Goal: Task Accomplishment & Management: Use online tool/utility

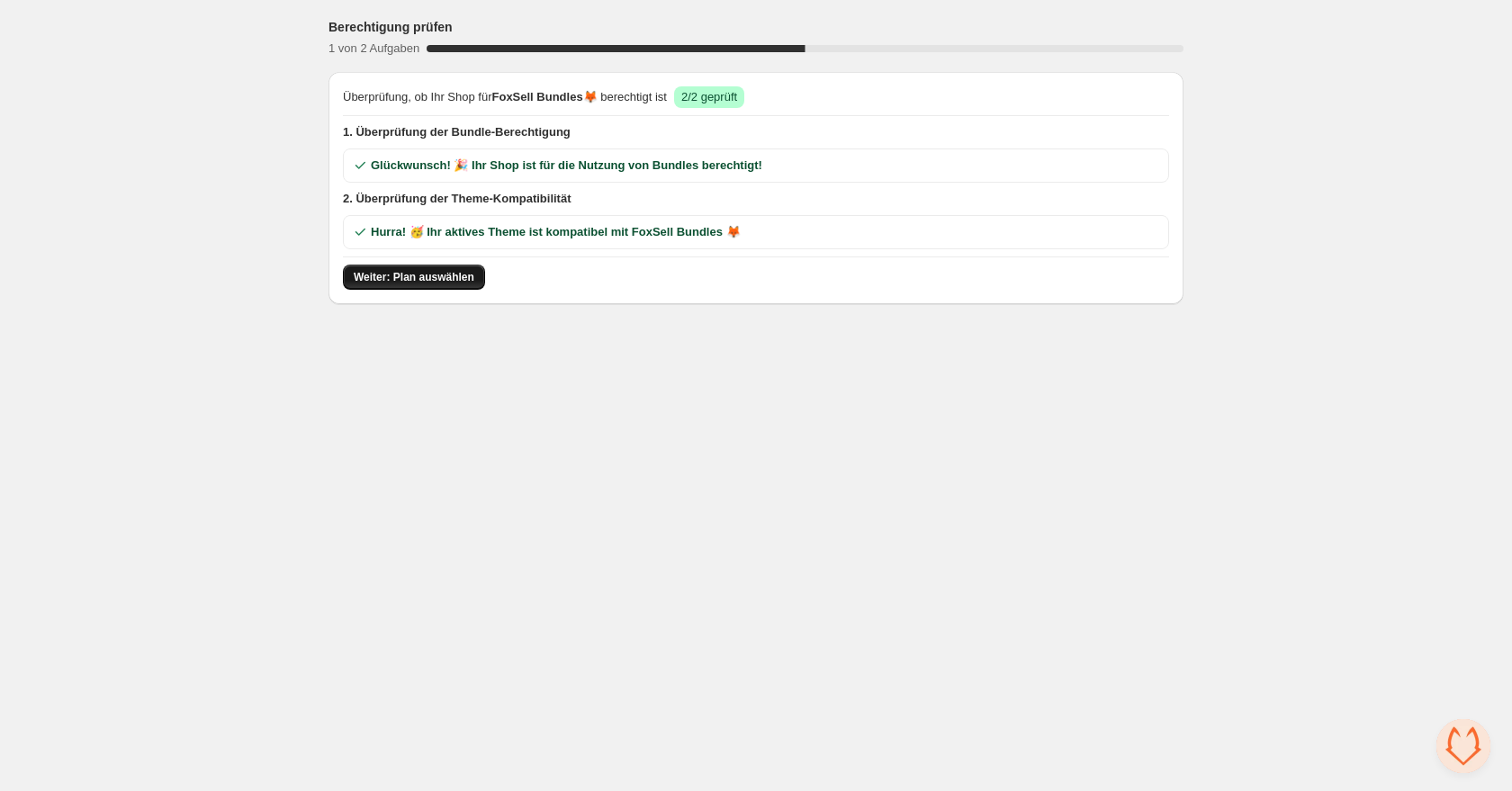
click at [371, 278] on span "Weiter: Plan auswählen" at bounding box center [413, 277] width 121 height 15
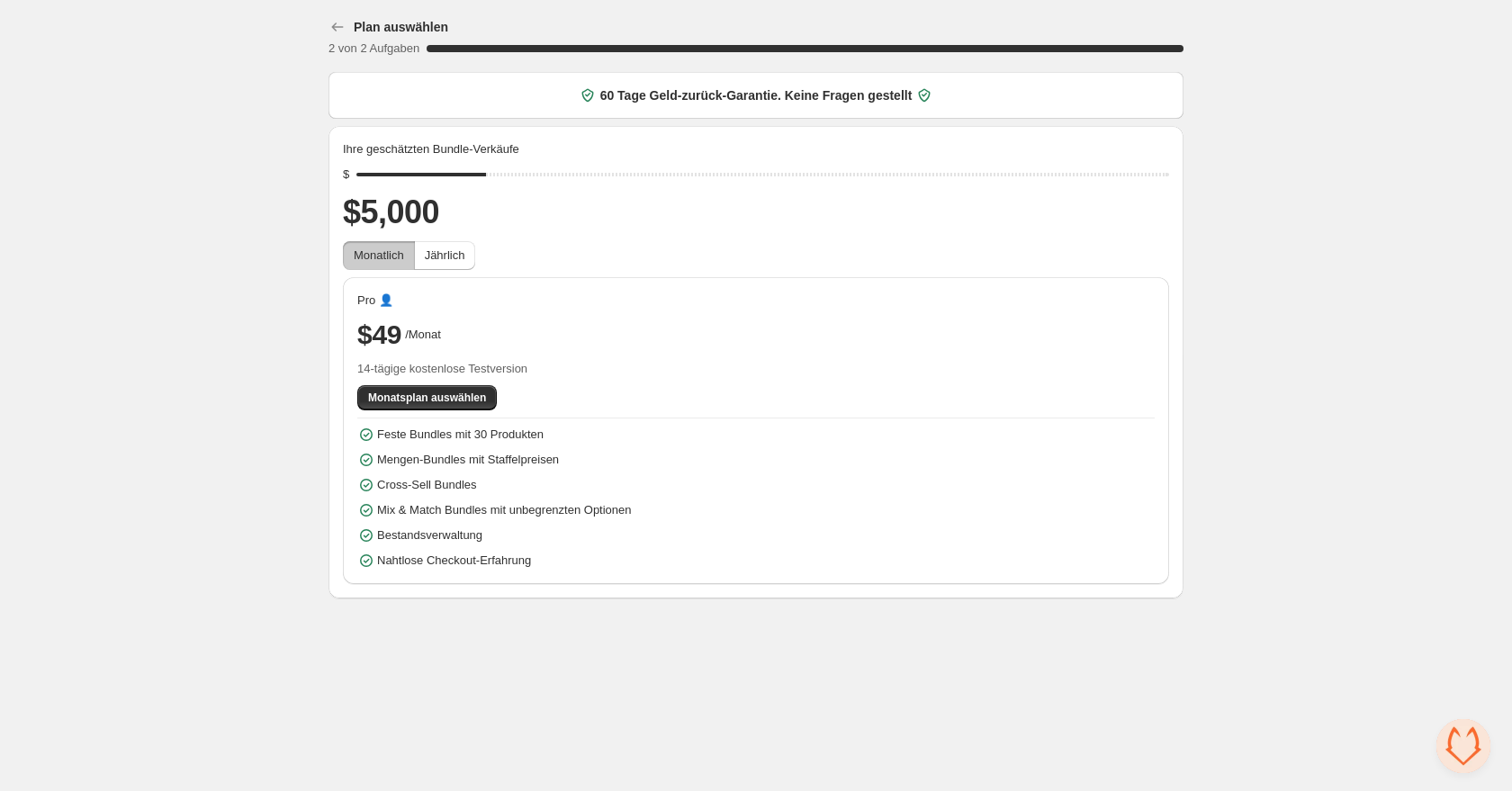
click at [510, 650] on body "Plan auswählen 2 von 2 Aufgaben 100 % 60 Tage Geld-zurück-Garantie. Keine Frage…" at bounding box center [756, 395] width 1512 height 791
drag, startPoint x: 357, startPoint y: 365, endPoint x: 538, endPoint y: 366, distance: 181.0
click at [539, 366] on span "14-tägige kostenlose Testversion" at bounding box center [756, 369] width 797 height 18
click at [1354, 248] on div "Plan auswählen 2 von 2 Aufgaben 100 % 60 Tage Geld-zurück-Garantie. Keine Frage…" at bounding box center [756, 303] width 1512 height 606
click at [400, 396] on span "Monatsplan auswählen" at bounding box center [427, 398] width 118 height 15
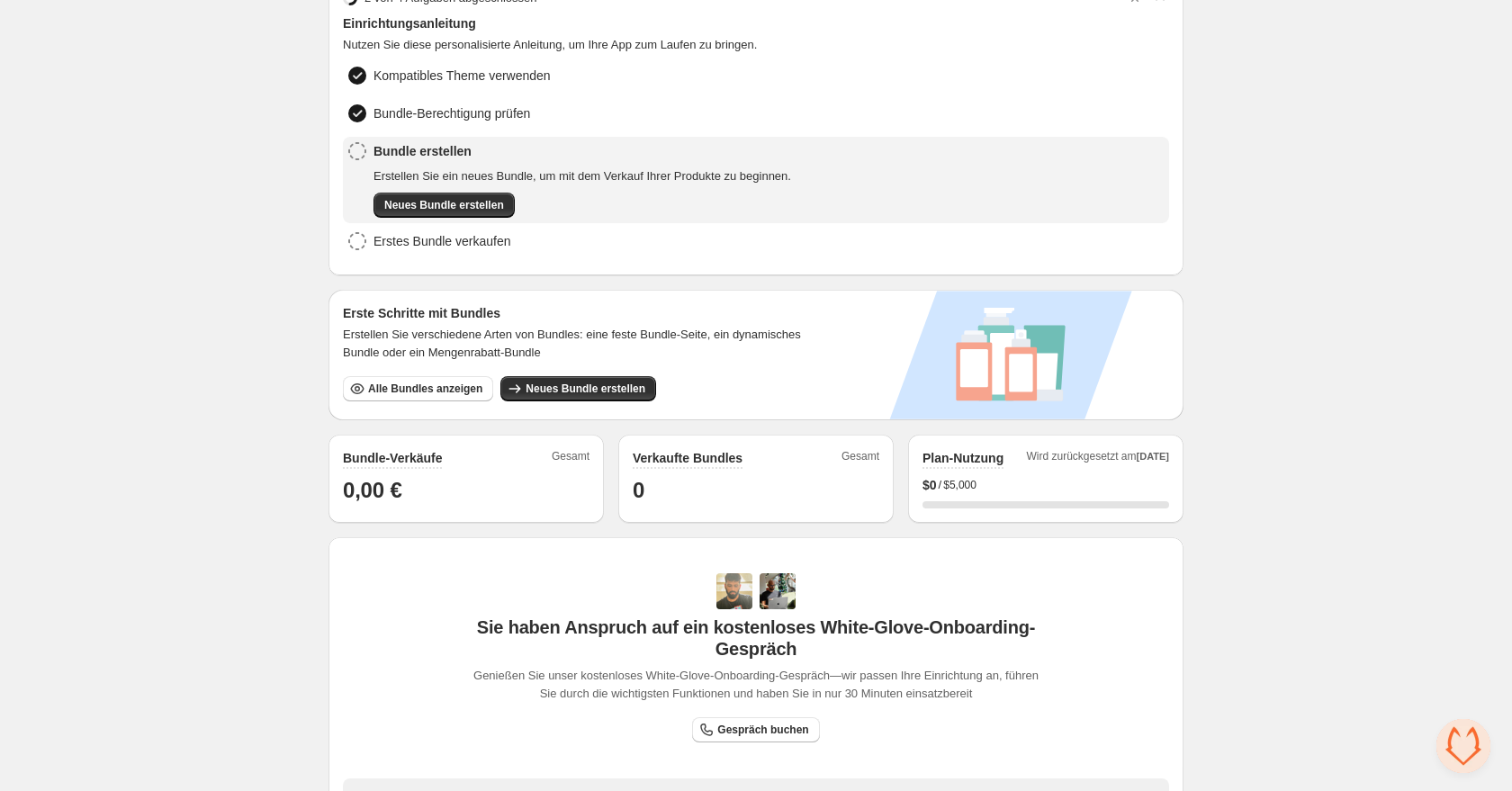
scroll to position [95, 0]
click at [461, 199] on span "Neues Bundle erstellen" at bounding box center [444, 204] width 120 height 15
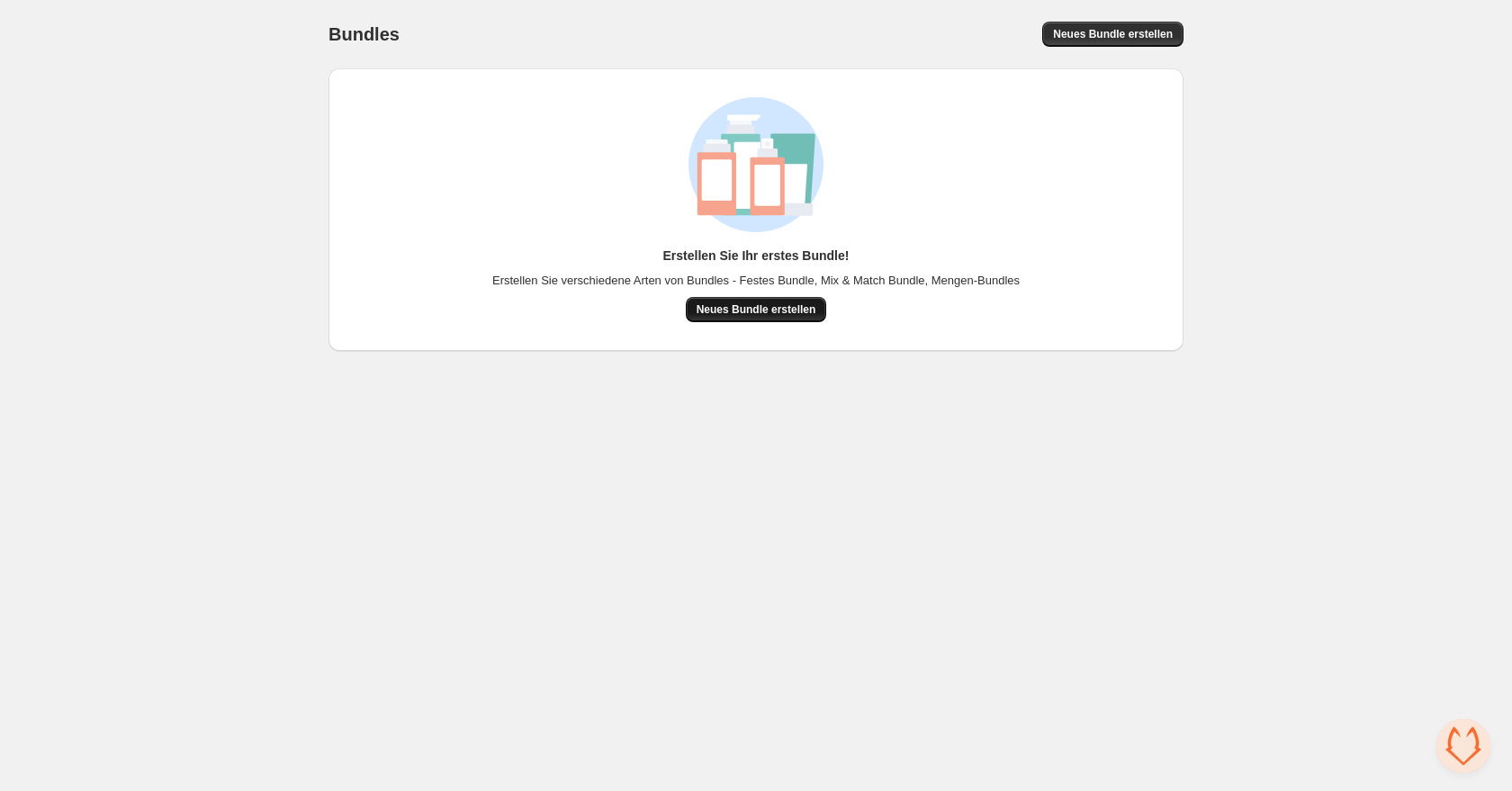
click at [727, 313] on span "Neues Bundle erstellen" at bounding box center [756, 309] width 120 height 15
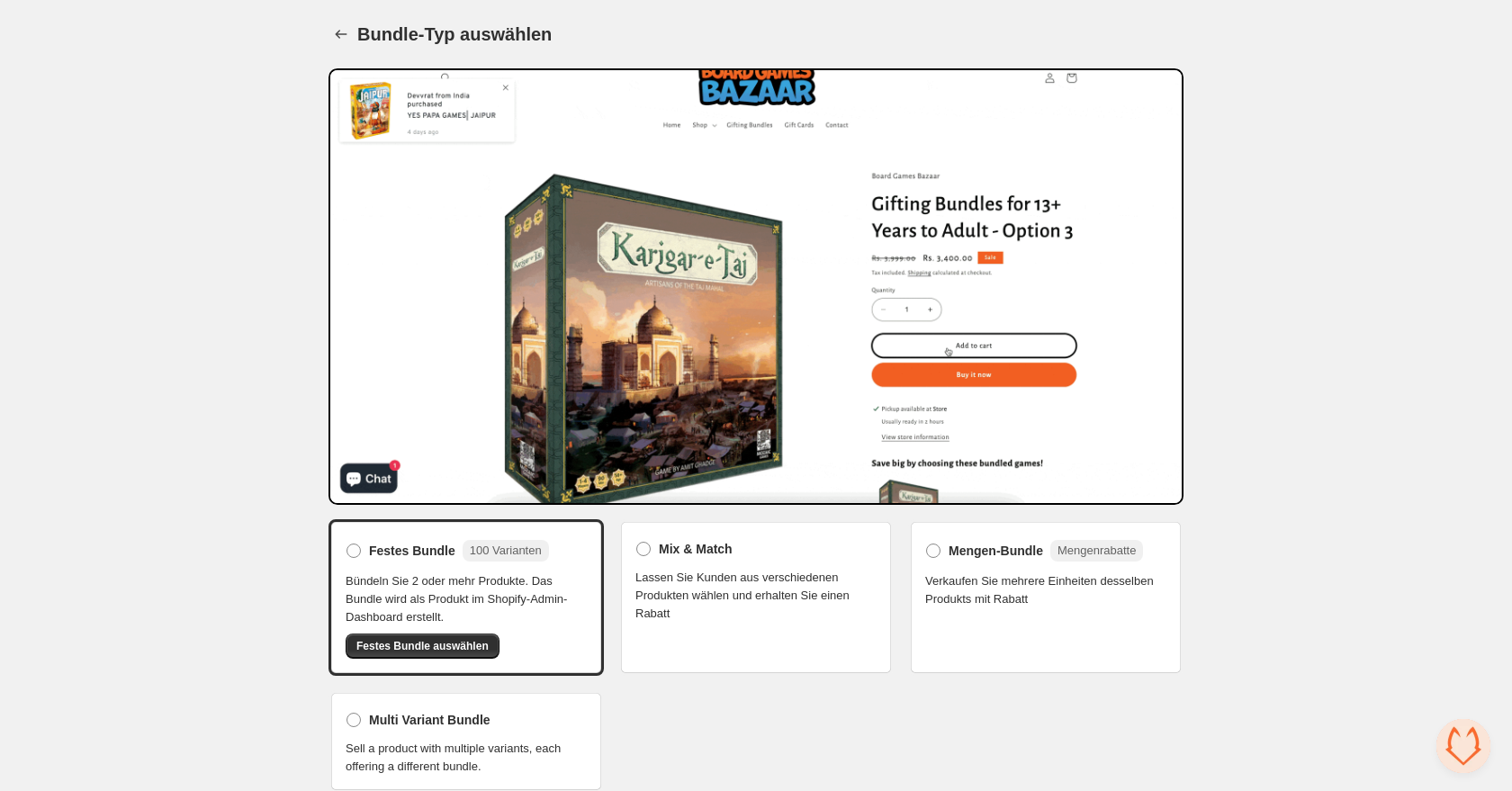
scroll to position [17, 0]
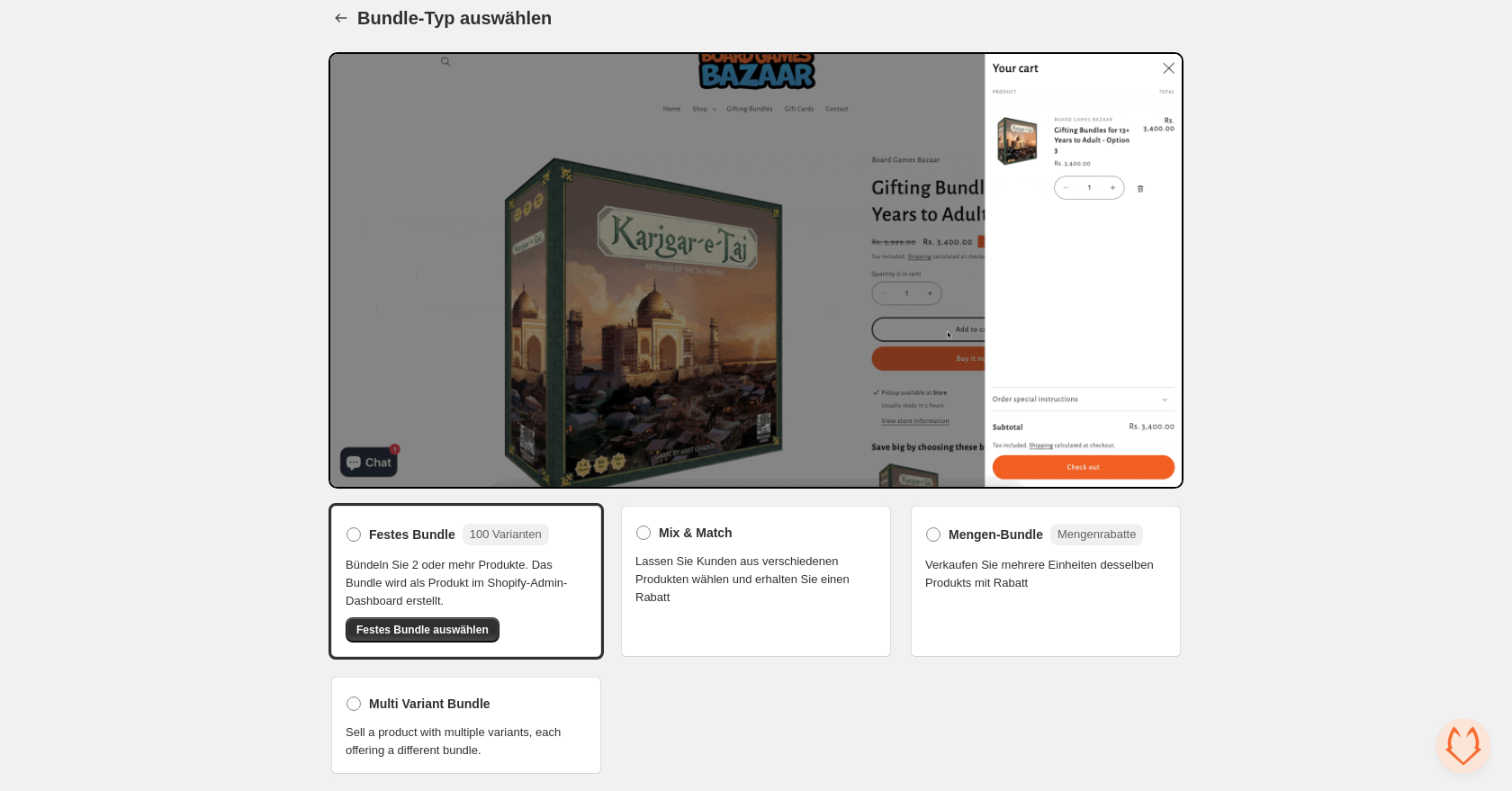
click at [816, 554] on span "Lassen Sie Kunden aus verschiedenen Produkten wählen und erhalten Sie einen Rab…" at bounding box center [756, 579] width 241 height 54
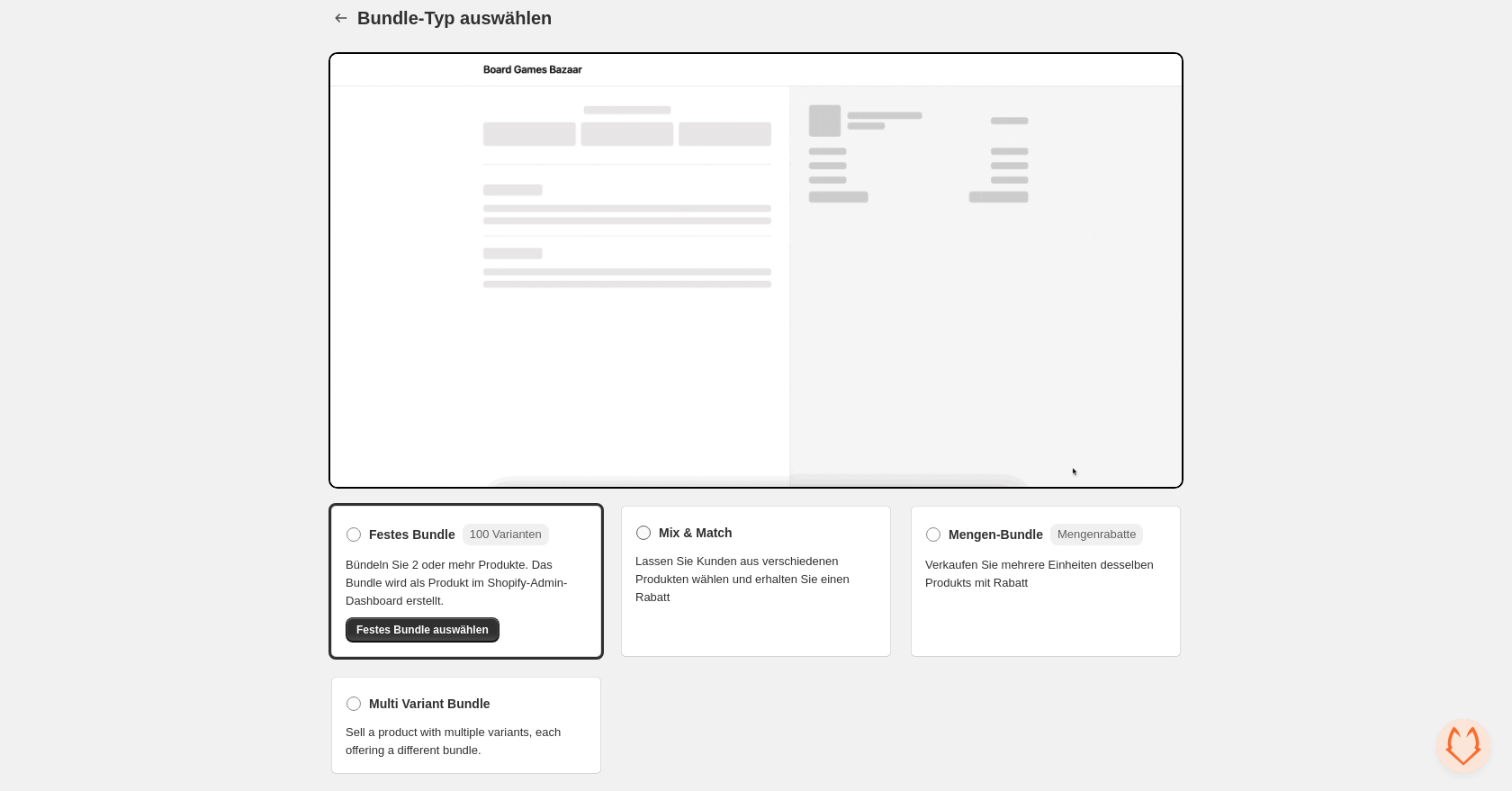
click at [652, 534] on label "Mix & Match" at bounding box center [684, 532] width 98 height 25
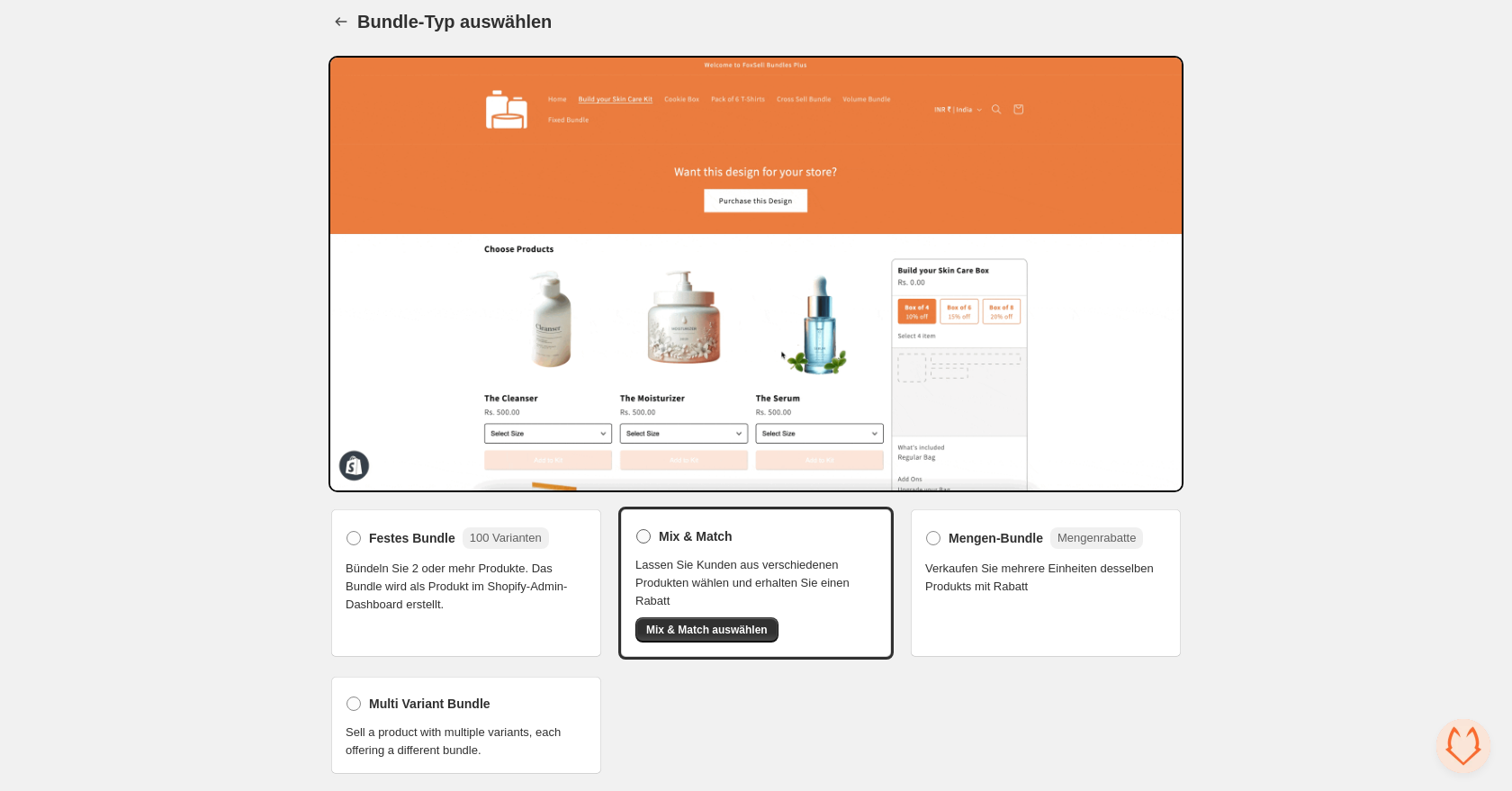
scroll to position [0, 0]
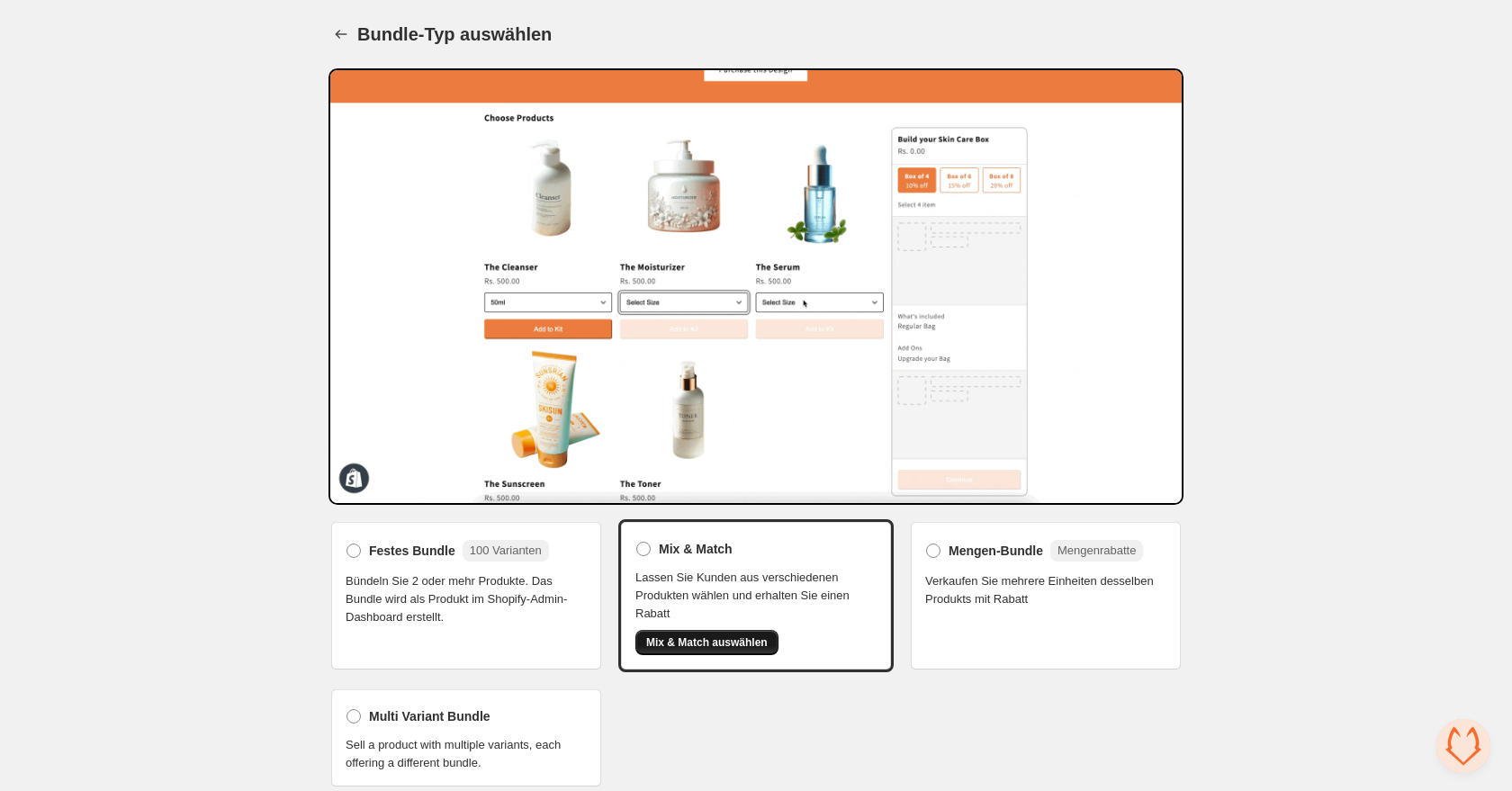
click at [706, 641] on span "Mix & Match auswählen" at bounding box center [707, 643] width 122 height 15
